Goal: Information Seeking & Learning: Understand process/instructions

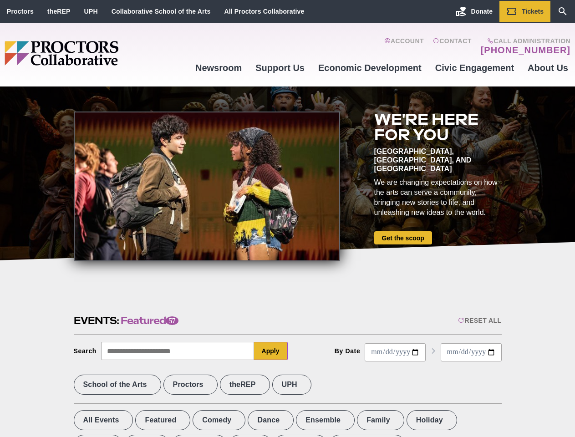
click at [287, 219] on div at bounding box center [207, 187] width 266 height 150
click at [479, 321] on div "Reset All" at bounding box center [479, 320] width 43 height 7
click at [271, 351] on button "Apply" at bounding box center [271, 351] width 34 height 18
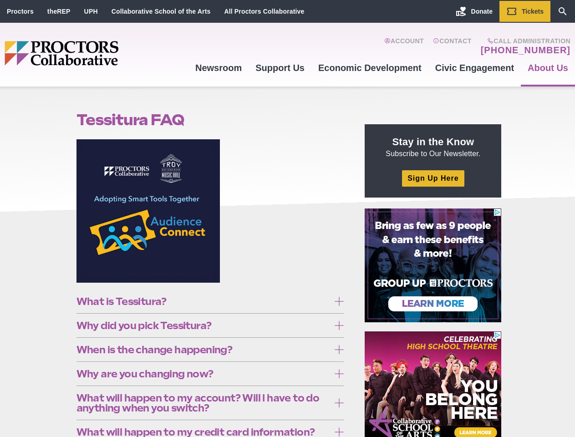
click at [287, 219] on figure at bounding box center [211, 214] width 268 height 150
